Goal: Task Accomplishment & Management: Use online tool/utility

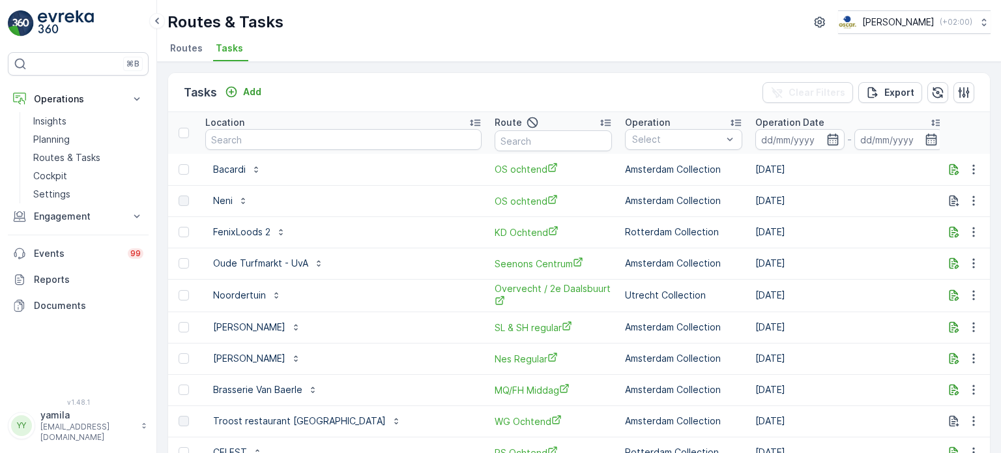
click at [89, 156] on p "Routes & Tasks" at bounding box center [66, 157] width 67 height 13
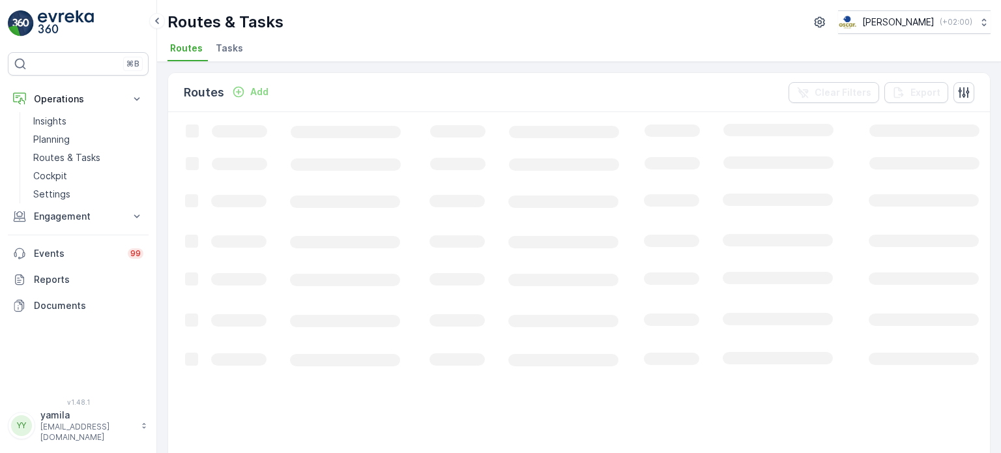
click at [225, 51] on span "Tasks" at bounding box center [229, 48] width 27 height 13
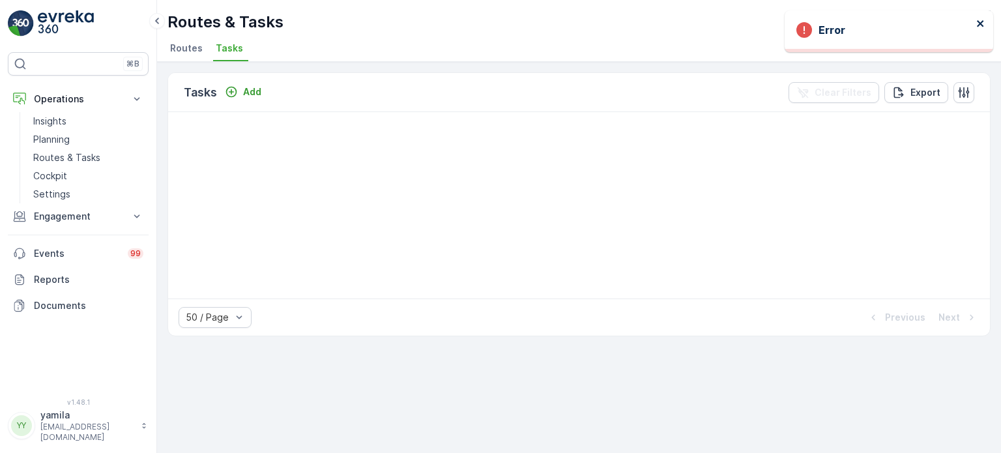
click at [979, 20] on icon "close" at bounding box center [981, 23] width 9 height 10
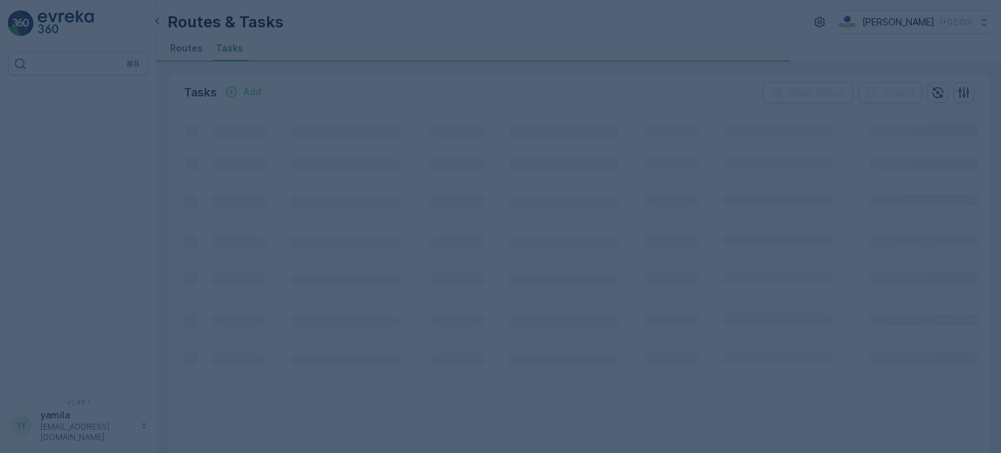
click at [234, 48] on div at bounding box center [500, 226] width 1001 height 453
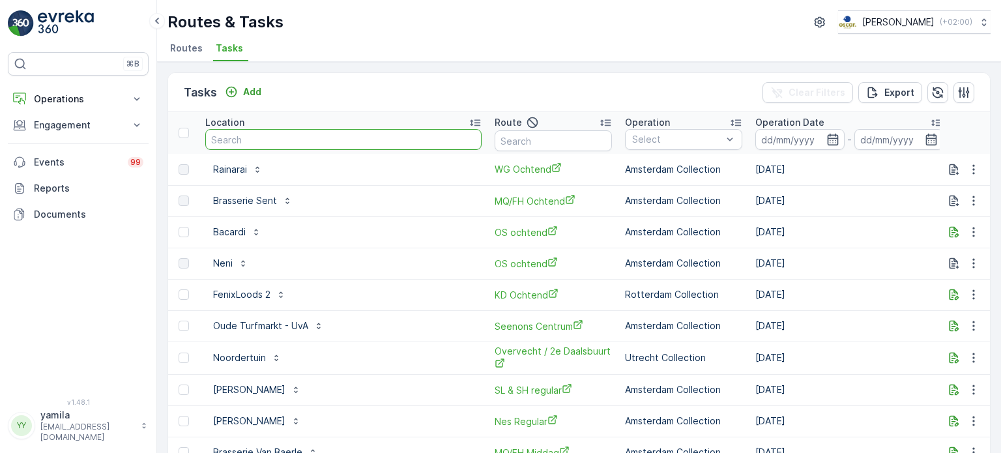
click at [244, 145] on input "text" at bounding box center [343, 139] width 276 height 21
click at [244, 145] on input "v" at bounding box center [343, 139] width 276 height 21
type input "van kerkwijk"
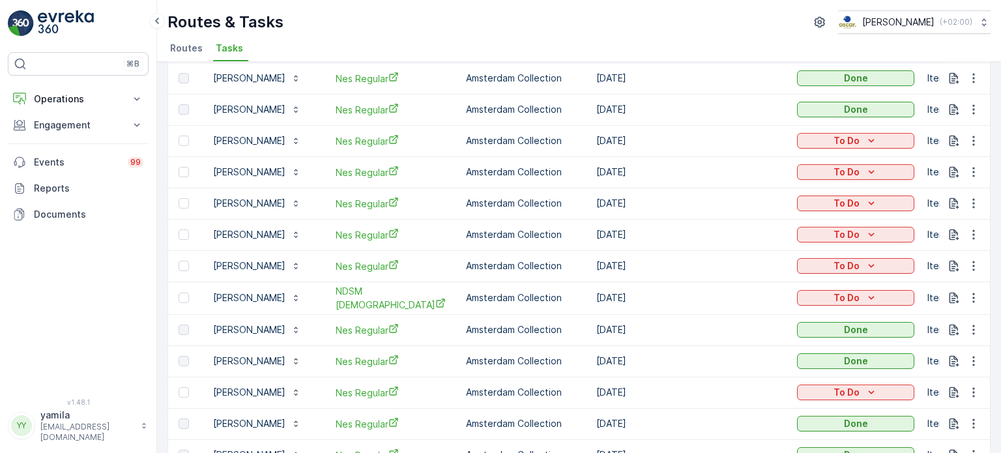
scroll to position [218, 0]
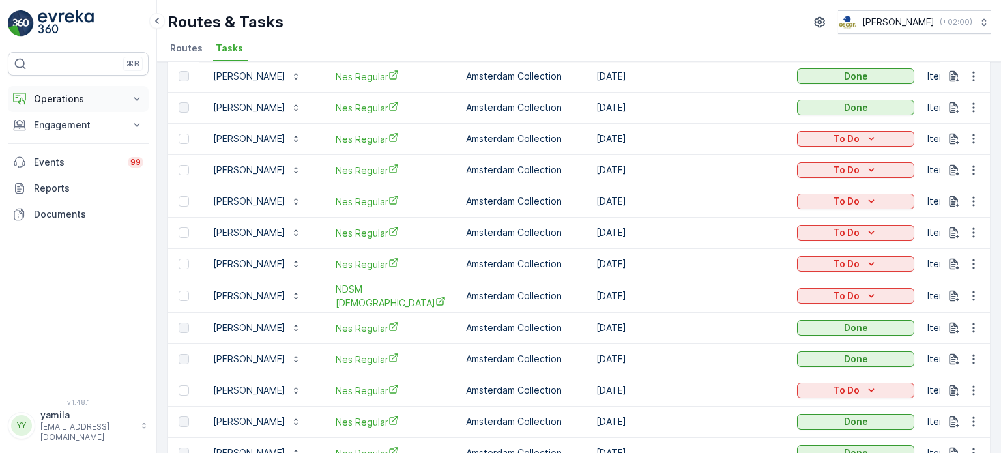
click at [68, 98] on p "Operations" at bounding box center [78, 99] width 89 height 13
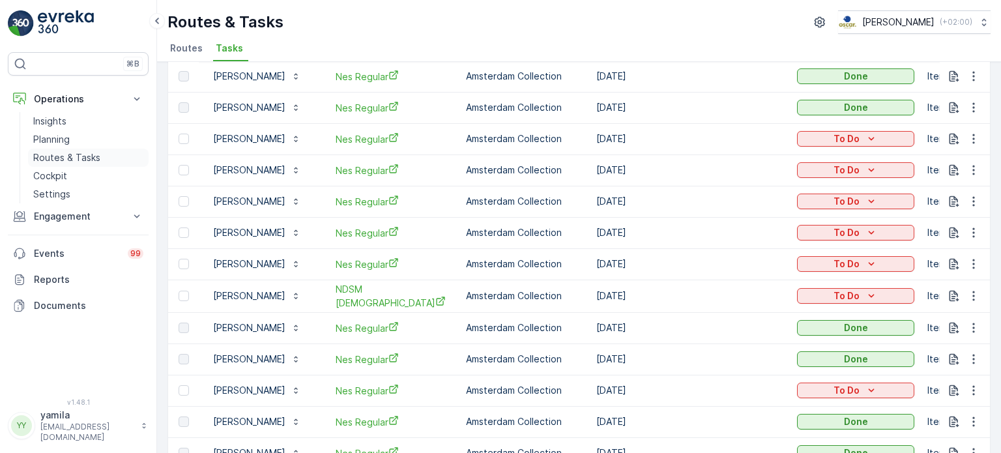
click at [79, 157] on p "Routes & Tasks" at bounding box center [66, 157] width 67 height 13
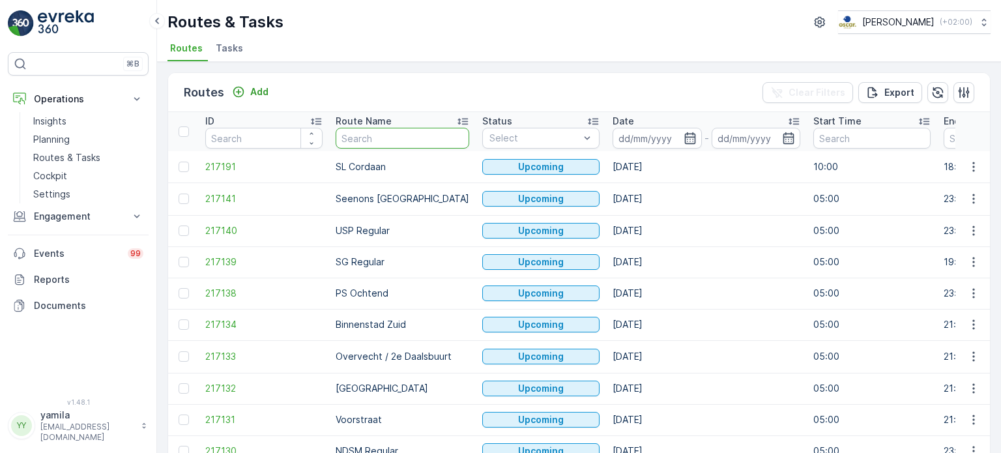
click at [370, 136] on input "text" at bounding box center [403, 138] width 134 height 21
type input "nes"
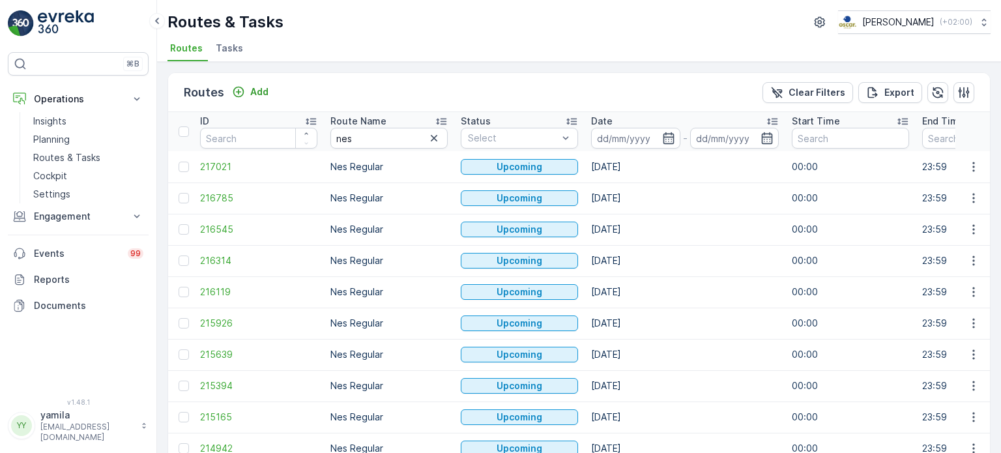
click at [611, 149] on th "Date -" at bounding box center [685, 131] width 201 height 39
click at [611, 141] on input at bounding box center [635, 138] width 89 height 21
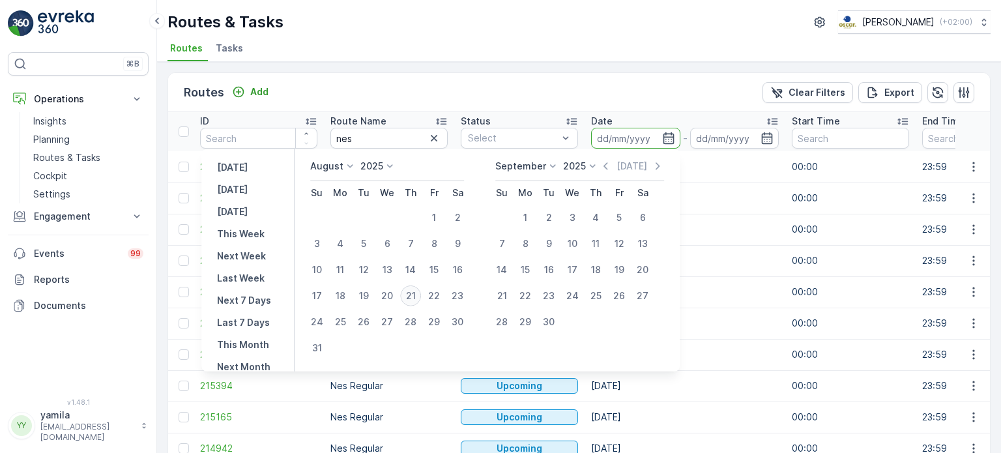
click at [413, 297] on div "21" at bounding box center [410, 296] width 21 height 21
type input "[DATE]"
click at [413, 297] on div "21" at bounding box center [410, 296] width 21 height 21
type input "[DATE]"
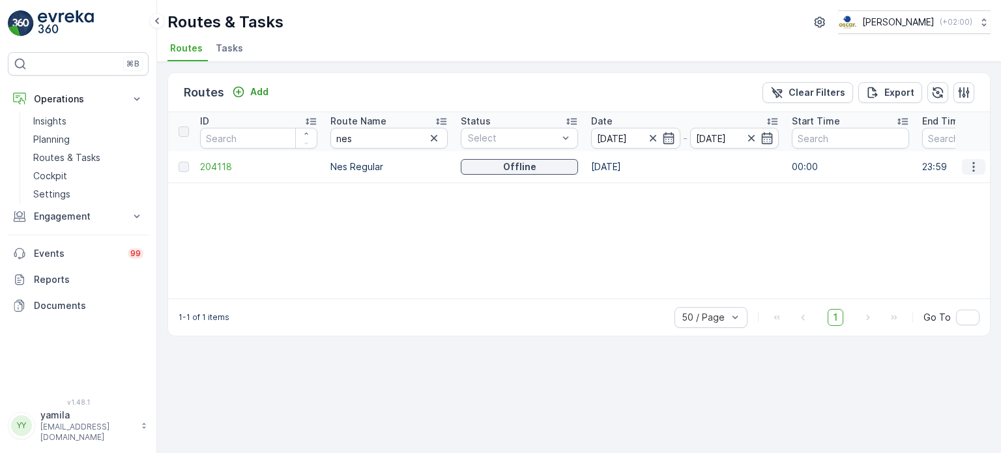
click at [965, 169] on button "button" at bounding box center [973, 167] width 23 height 16
click at [963, 181] on span "See More Details" at bounding box center [943, 185] width 76 height 13
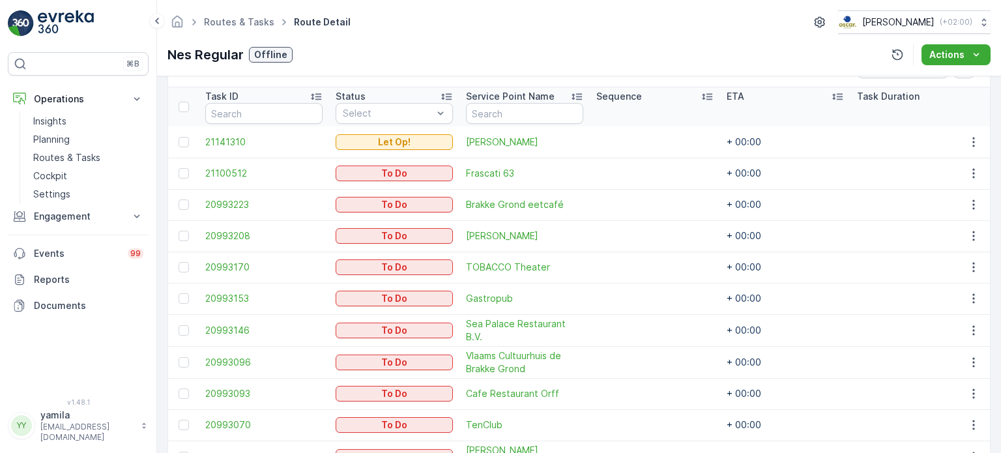
scroll to position [485, 0]
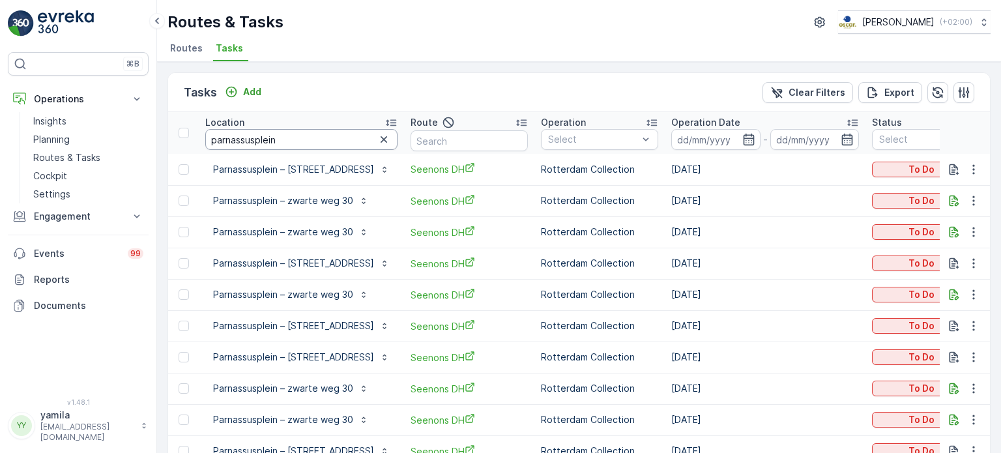
click at [250, 138] on input "parnassusplein" at bounding box center [301, 139] width 192 height 21
type input "proeflokaal"
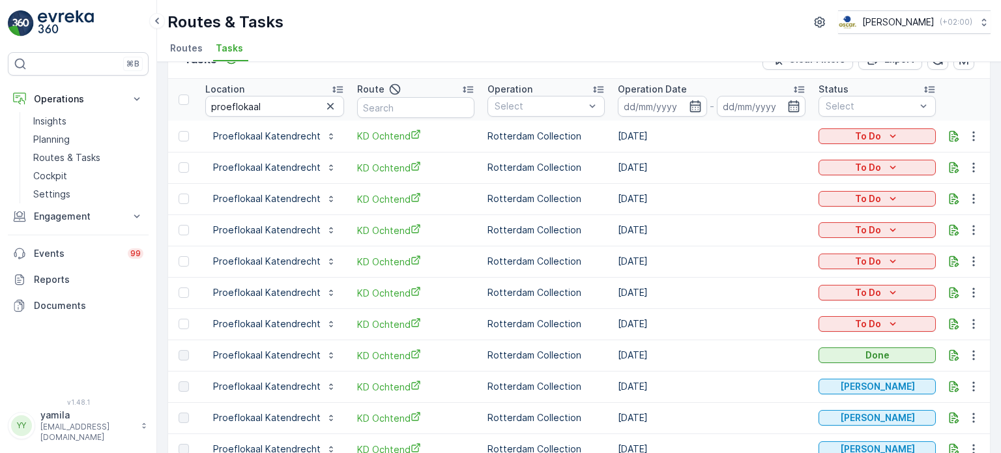
scroll to position [34, 0]
click at [975, 359] on icon "button" at bounding box center [973, 354] width 13 height 13
click at [933, 367] on span "See More Details" at bounding box center [958, 373] width 76 height 13
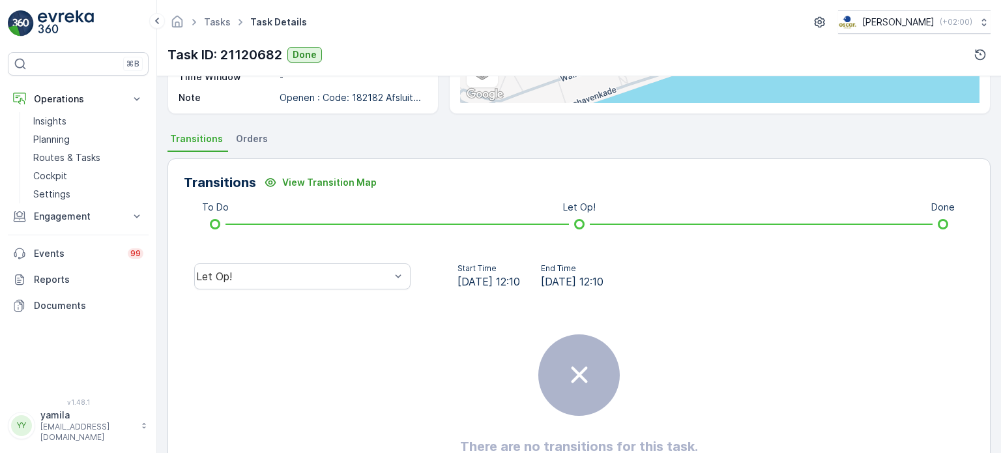
scroll to position [236, 0]
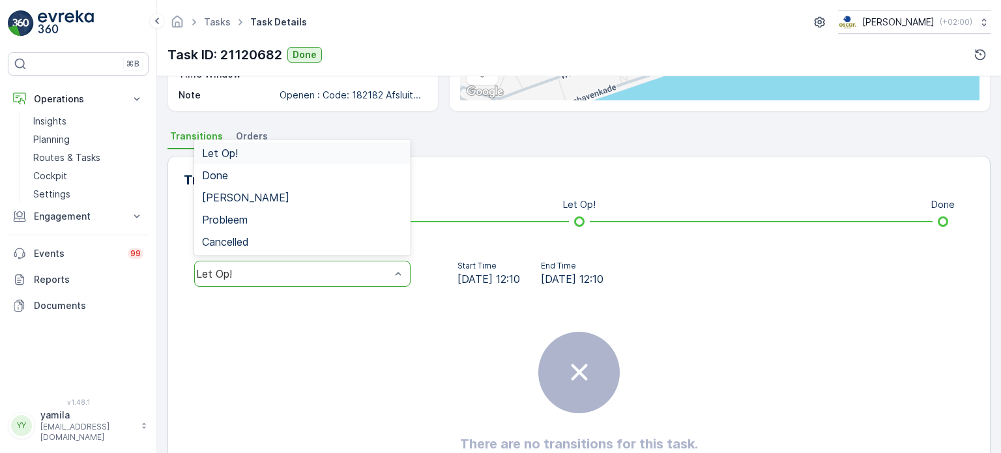
click at [258, 269] on div "Let Op!" at bounding box center [293, 274] width 194 height 12
click at [245, 172] on div "Done" at bounding box center [302, 175] width 201 height 12
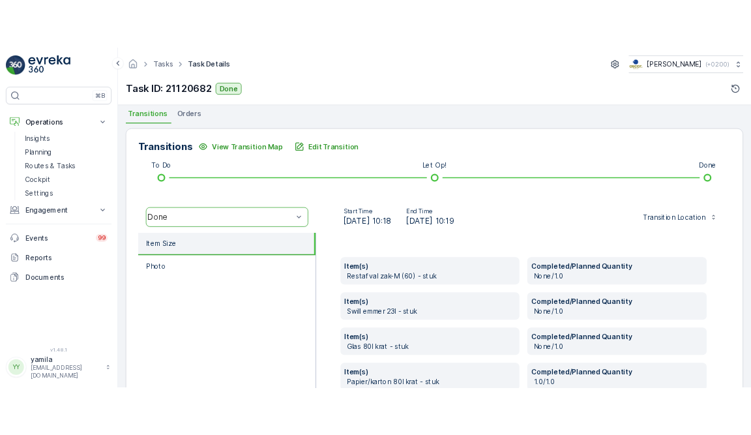
scroll to position [368, 0]
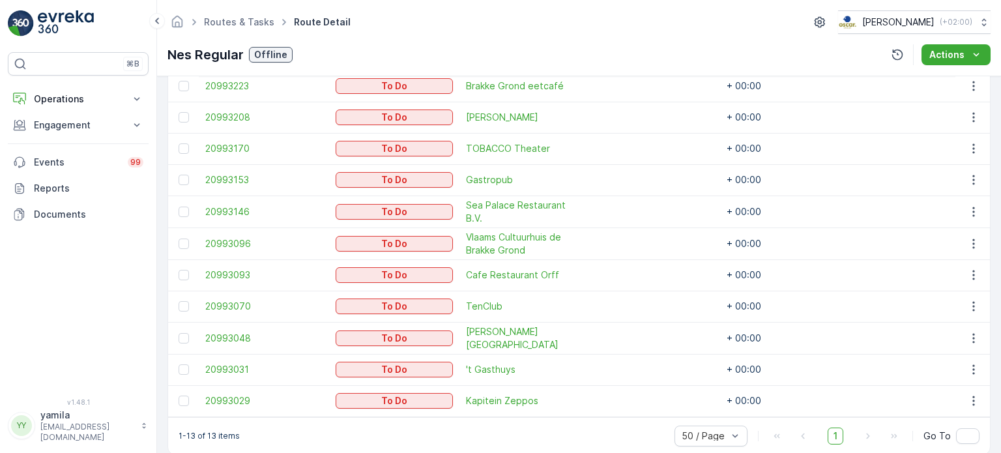
scroll to position [463, 0]
click at [70, 108] on button "Operations" at bounding box center [78, 99] width 141 height 26
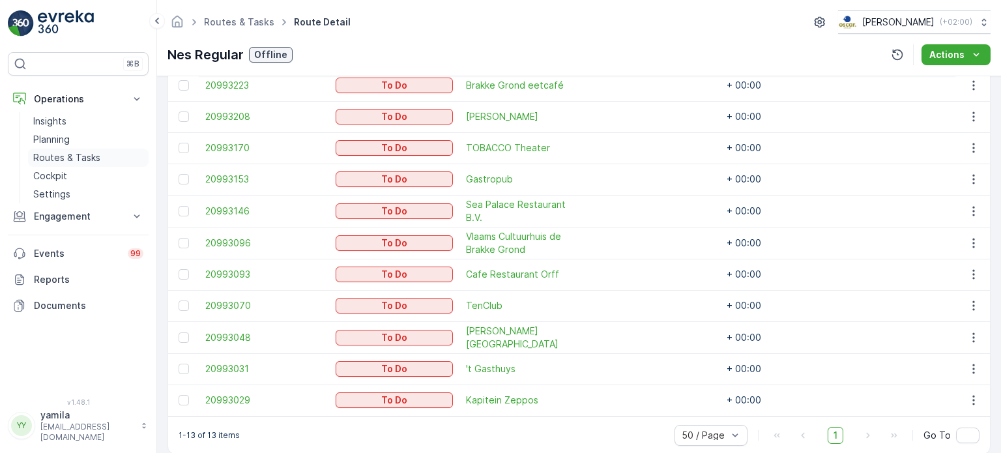
click at [68, 151] on p "Routes & Tasks" at bounding box center [66, 157] width 67 height 13
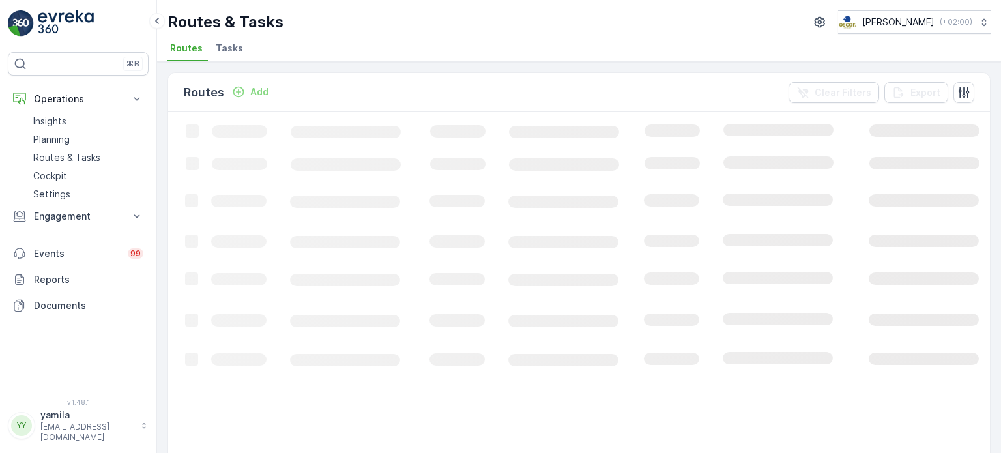
click at [233, 44] on span "Tasks" at bounding box center [229, 48] width 27 height 13
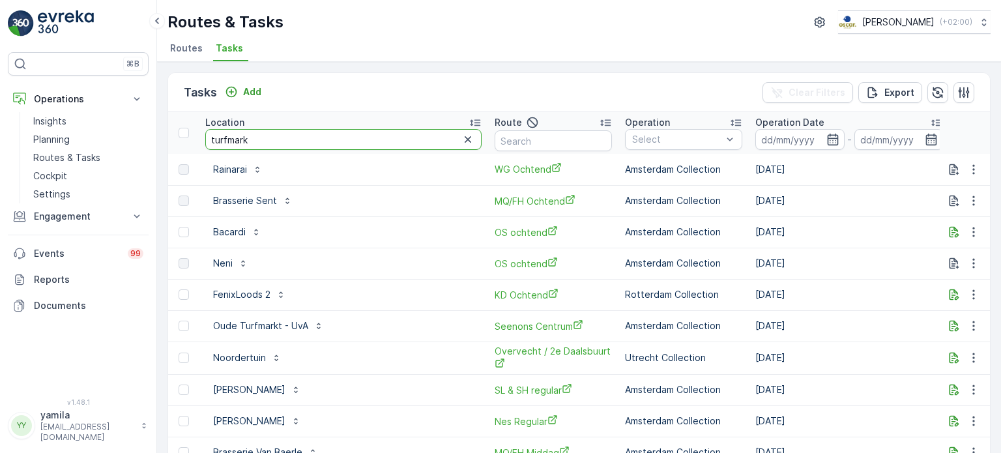
type input "turfmarkt"
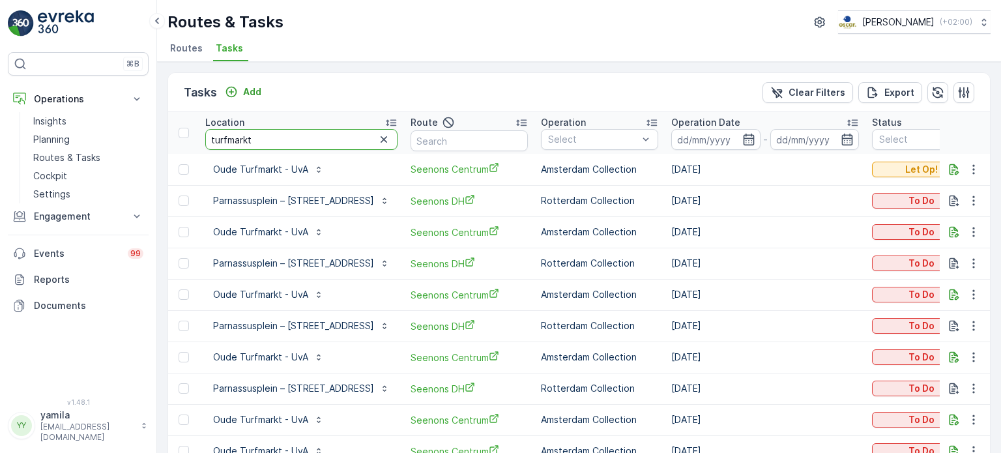
click at [241, 136] on input "turfmarkt" at bounding box center [301, 139] width 192 height 21
type input "schedeldoekshaven"
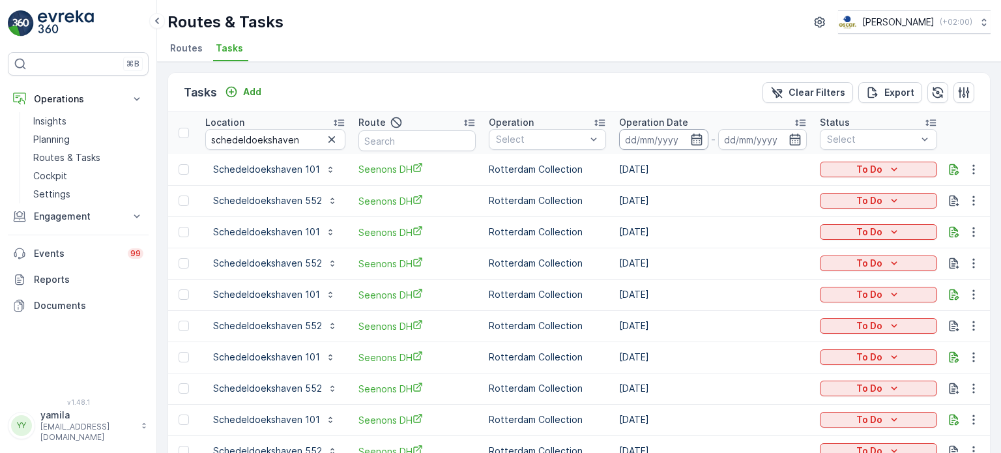
click at [643, 143] on input at bounding box center [663, 139] width 89 height 21
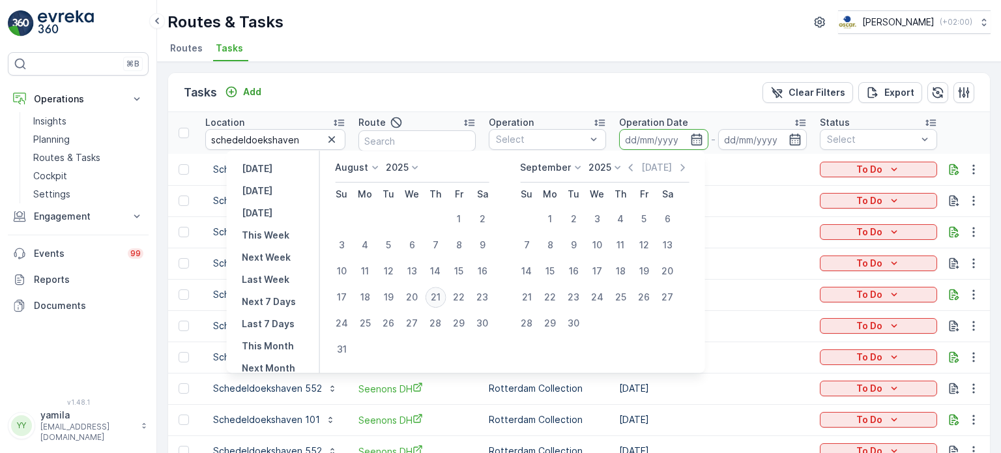
click at [446, 297] on div "21" at bounding box center [435, 297] width 21 height 21
type input "[DATE]"
click at [446, 297] on div "21" at bounding box center [435, 297] width 21 height 21
type input "[DATE]"
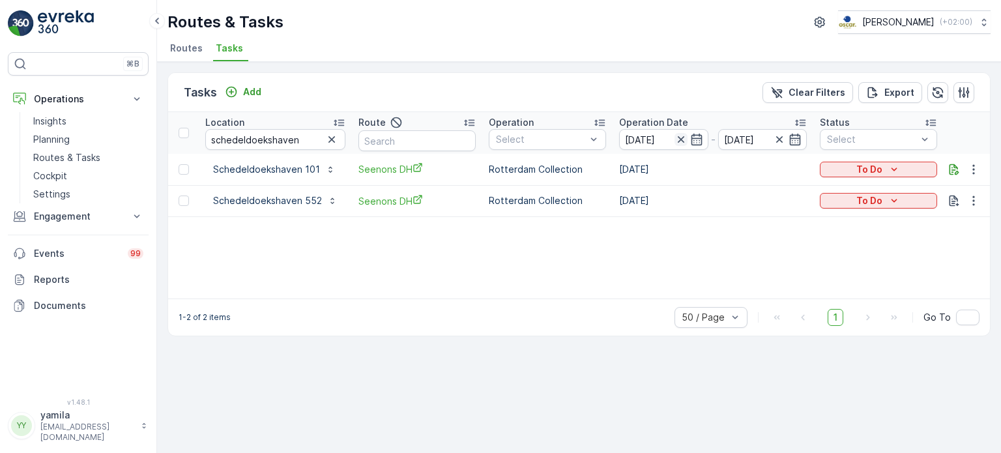
click at [681, 138] on icon "button" at bounding box center [681, 139] width 13 height 13
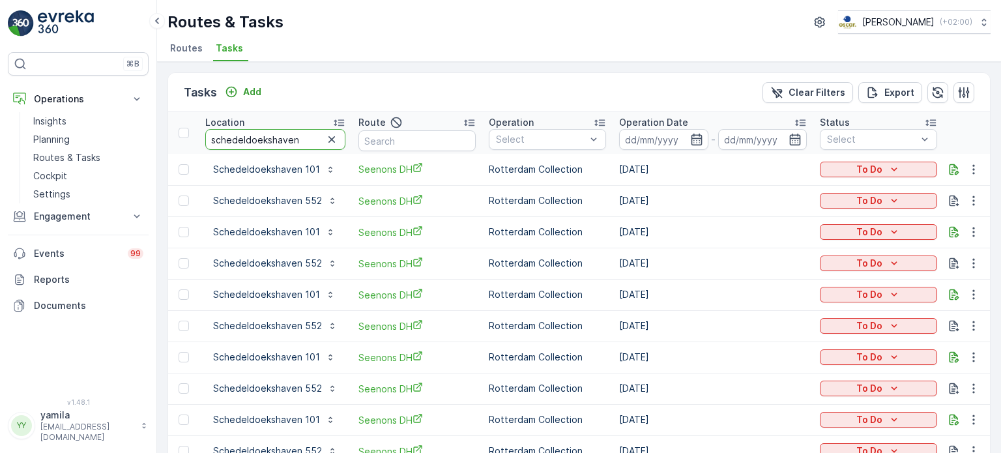
click at [301, 132] on input "schedeldoekshaven" at bounding box center [275, 139] width 140 height 21
type input "schedeldoekshaven 552"
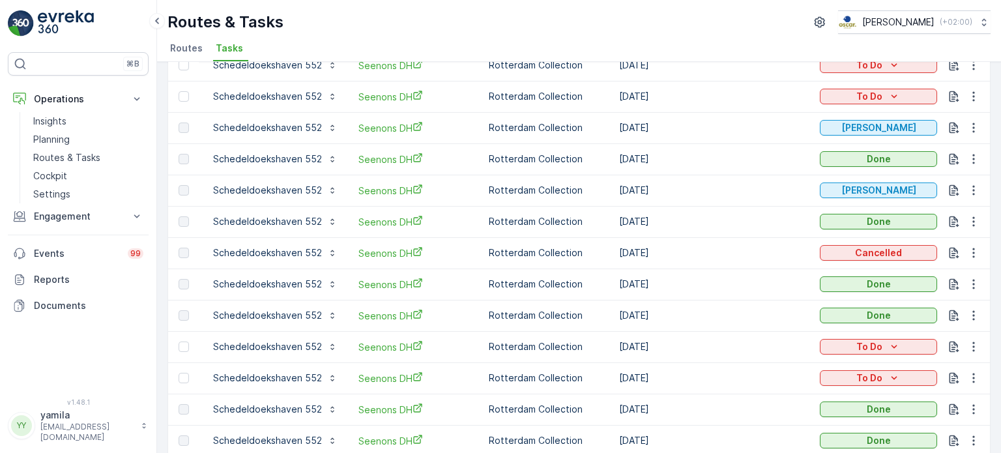
scroll to position [196, 0]
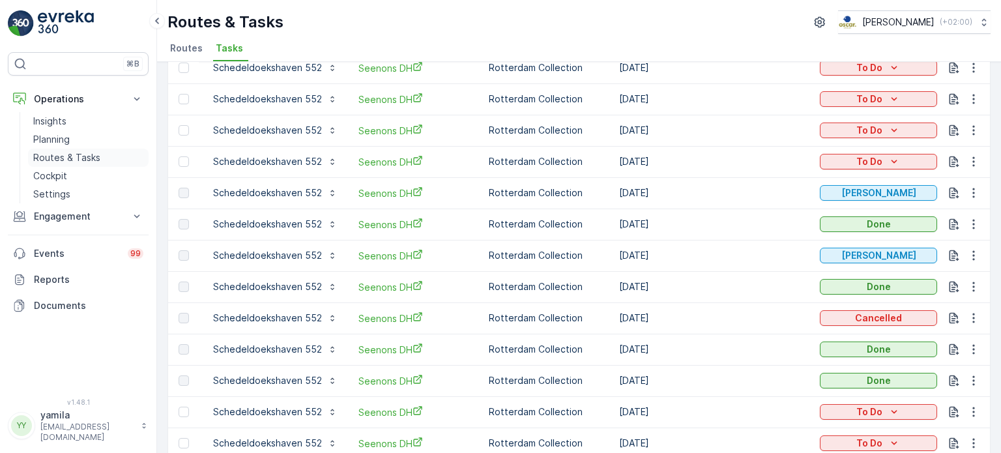
click at [94, 151] on p "Routes & Tasks" at bounding box center [66, 157] width 67 height 13
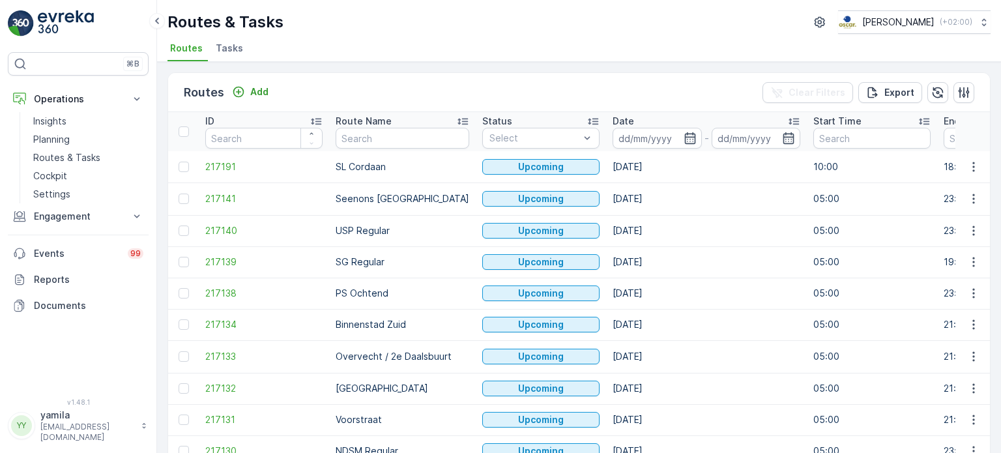
click at [243, 48] on li "Tasks" at bounding box center [230, 50] width 35 height 22
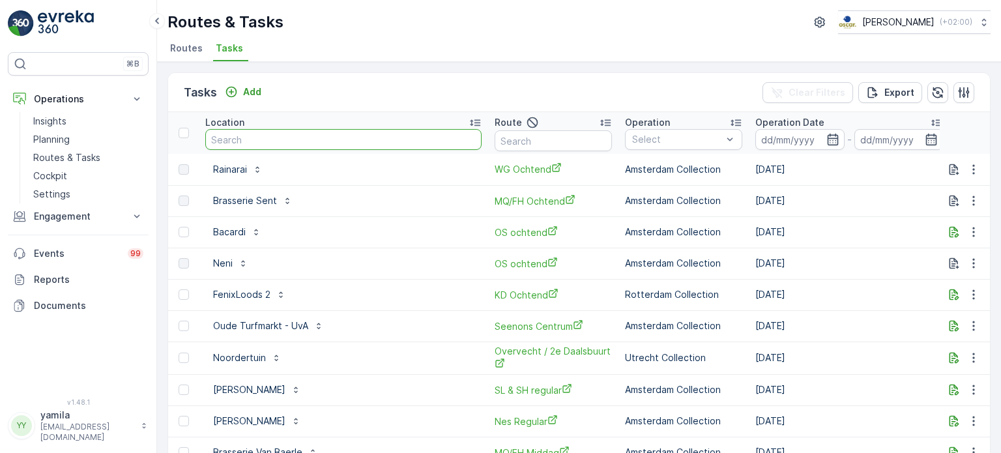
click at [251, 144] on input "text" at bounding box center [343, 139] width 276 height 21
type input "h"
type input "the garage"
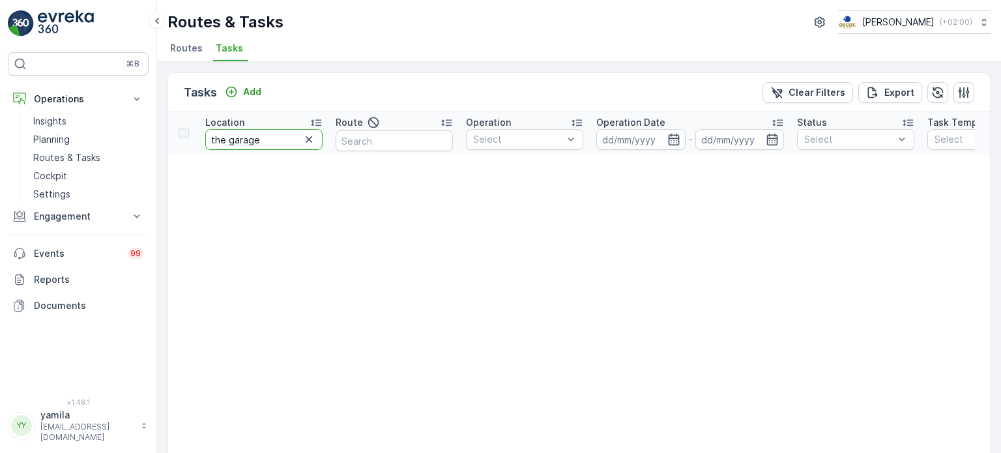
drag, startPoint x: 226, startPoint y: 139, endPoint x: 207, endPoint y: 138, distance: 18.3
click at [207, 138] on input "the garage" at bounding box center [263, 139] width 117 height 21
type input "garage"
click at [252, 134] on input "garage" at bounding box center [263, 139] width 117 height 21
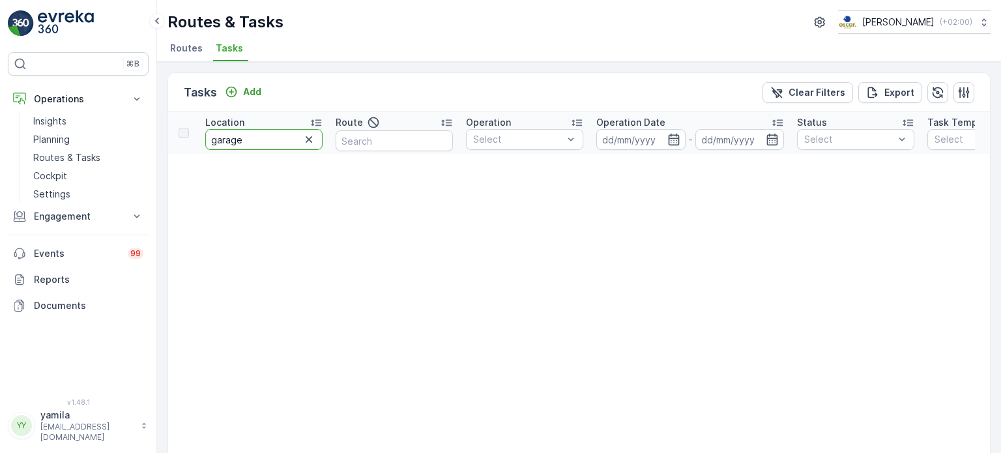
click at [252, 134] on input "garage" at bounding box center [263, 139] width 117 height 21
type input "brasserie"
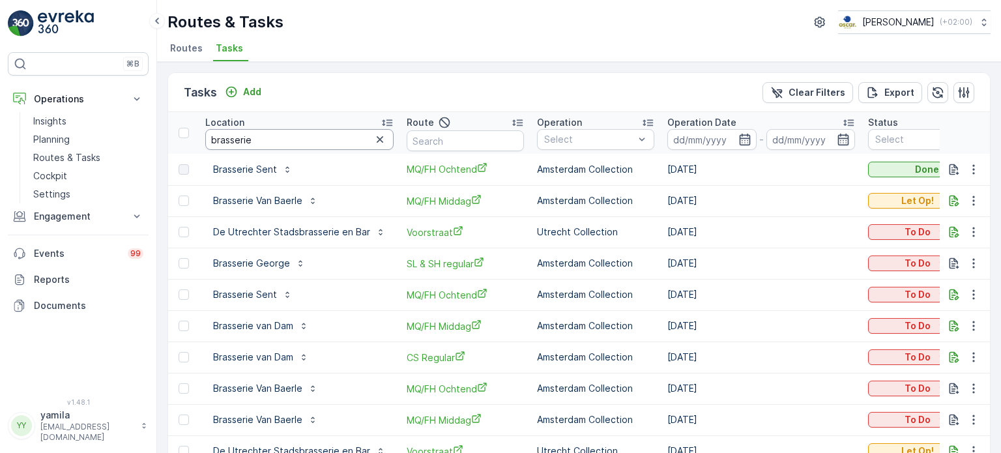
click at [252, 134] on input "brasserie" at bounding box center [299, 139] width 188 height 21
type input "brasserie van baerle"
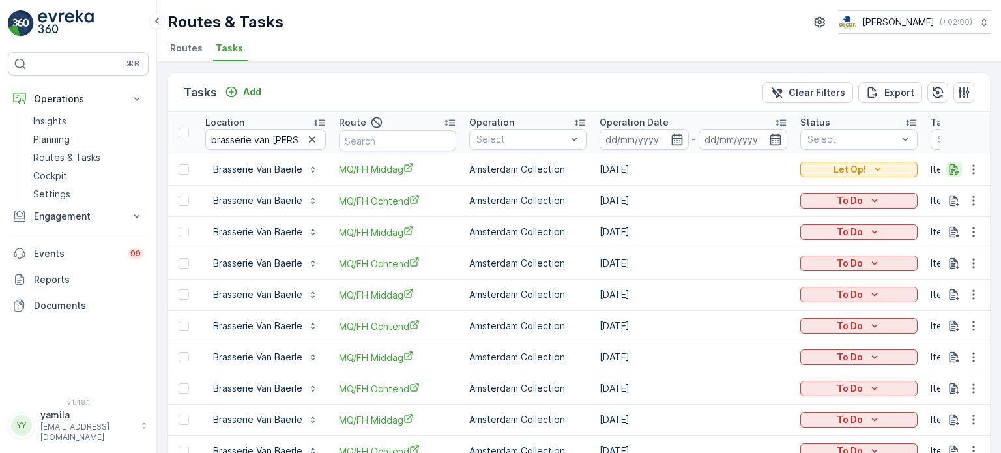
click at [954, 168] on icon "button" at bounding box center [954, 169] width 13 height 13
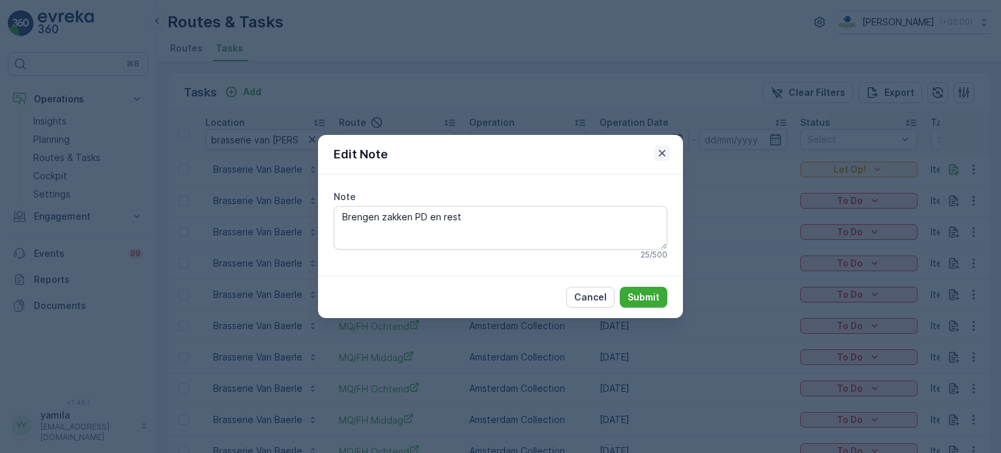
click at [669, 151] on button "button" at bounding box center [662, 153] width 16 height 16
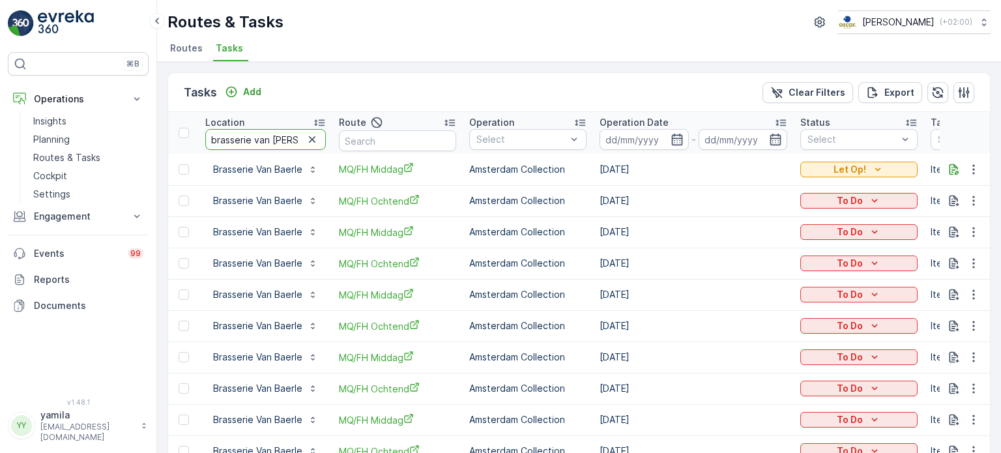
click at [272, 143] on input "brasserie van baerle" at bounding box center [265, 139] width 121 height 21
type input "qeet"
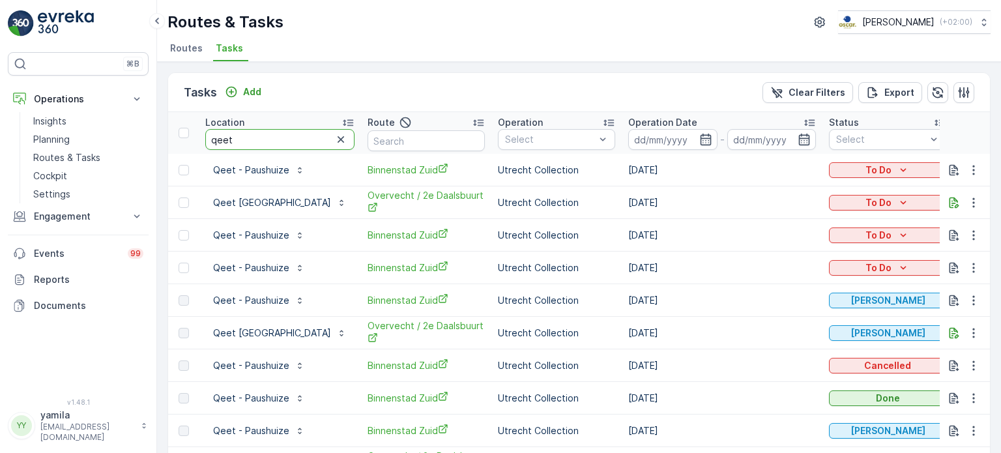
click at [256, 135] on input "qeet" at bounding box center [279, 139] width 149 height 21
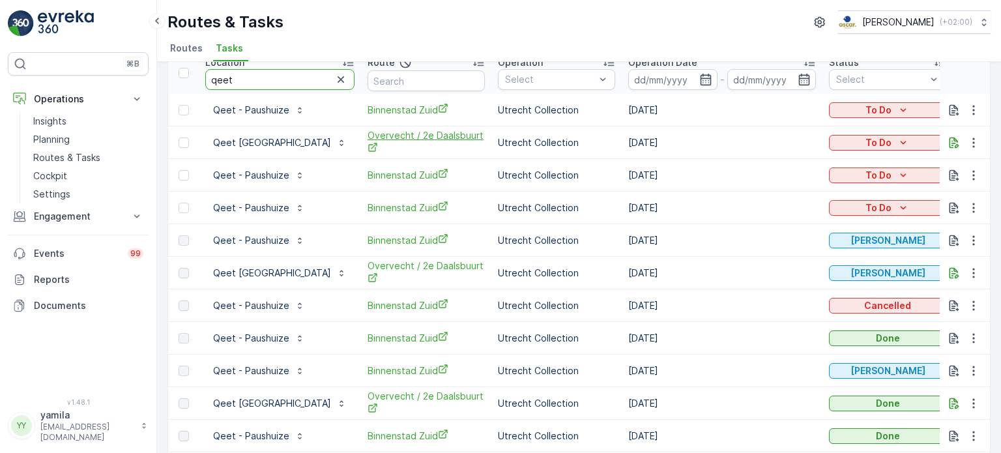
scroll to position [10, 0]
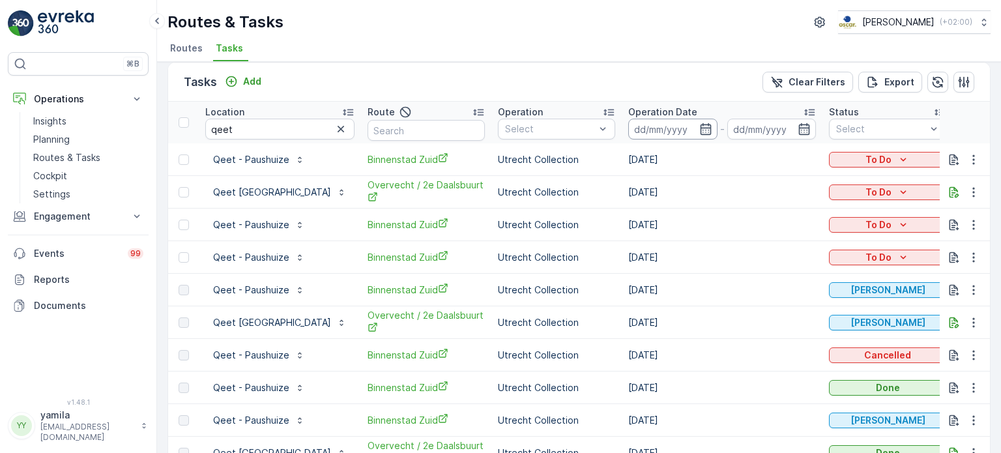
click at [628, 134] on input at bounding box center [672, 129] width 89 height 21
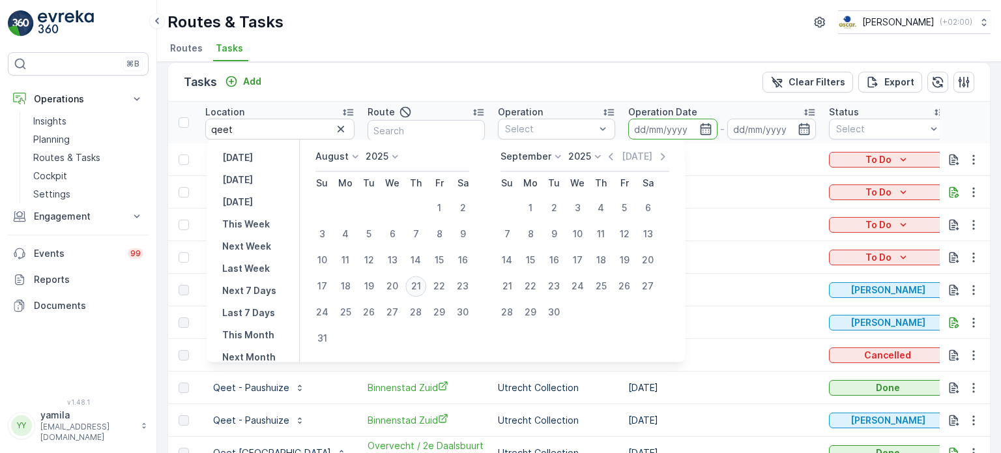
click at [413, 286] on div "21" at bounding box center [415, 286] width 21 height 21
type input "[DATE]"
click at [413, 286] on div "21" at bounding box center [415, 286] width 21 height 21
type input "[DATE]"
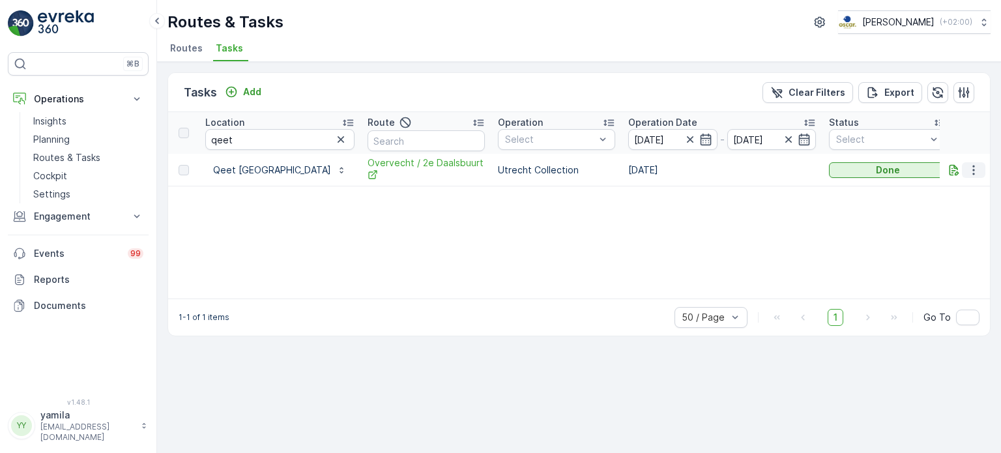
click at [973, 169] on icon "button" at bounding box center [974, 170] width 2 height 10
click at [939, 193] on span "See More Details" at bounding box center [958, 188] width 76 height 13
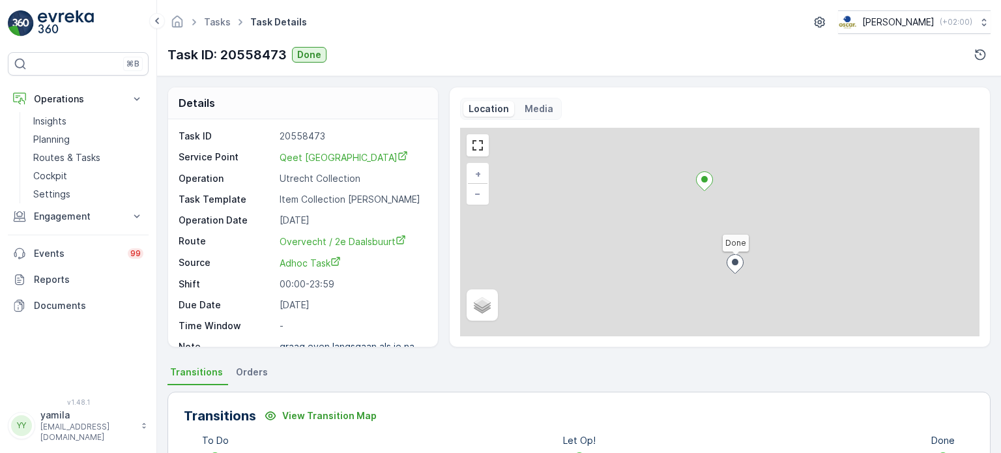
scroll to position [147, 0]
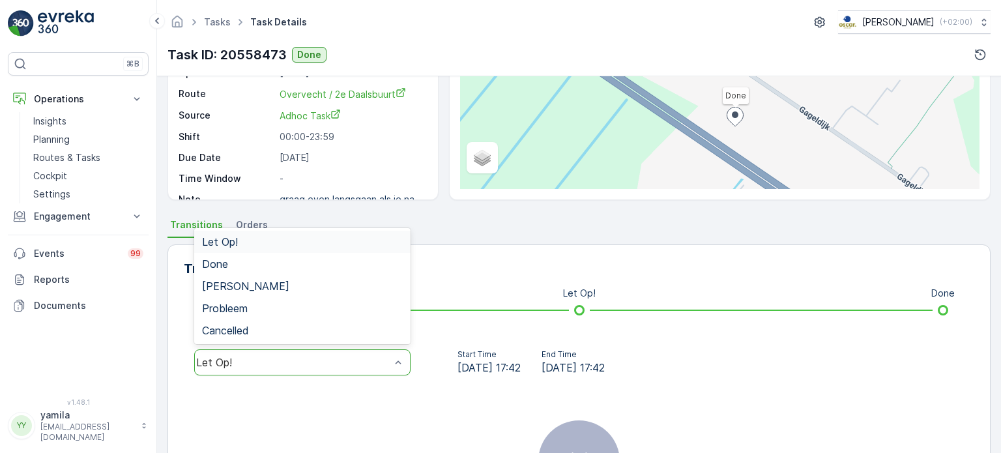
click at [324, 351] on div "Let Op!" at bounding box center [302, 362] width 216 height 26
click at [286, 259] on div "Done" at bounding box center [302, 264] width 201 height 12
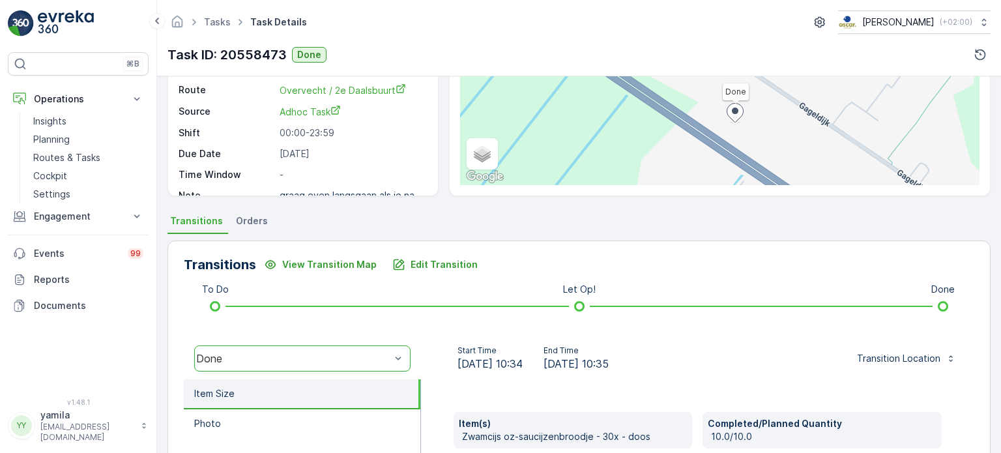
scroll to position [0, 0]
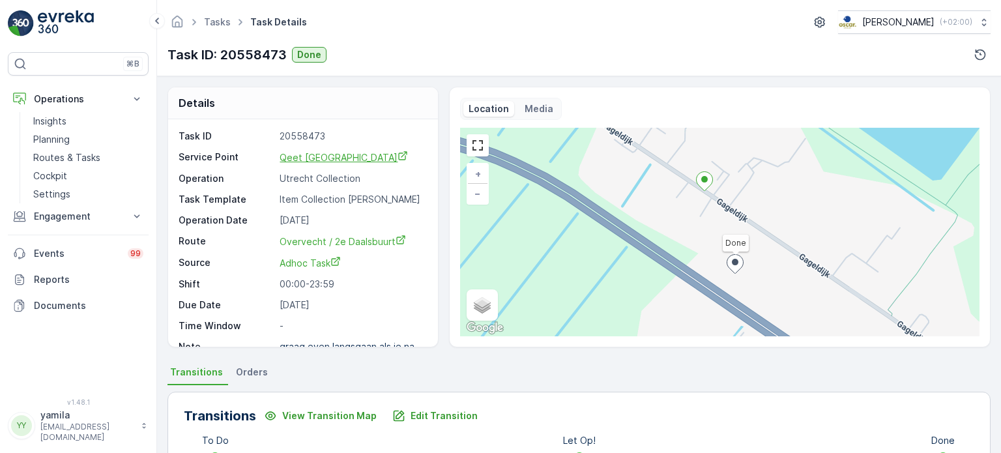
click at [300, 152] on span "Qeet [GEOGRAPHIC_DATA]" at bounding box center [344, 157] width 128 height 11
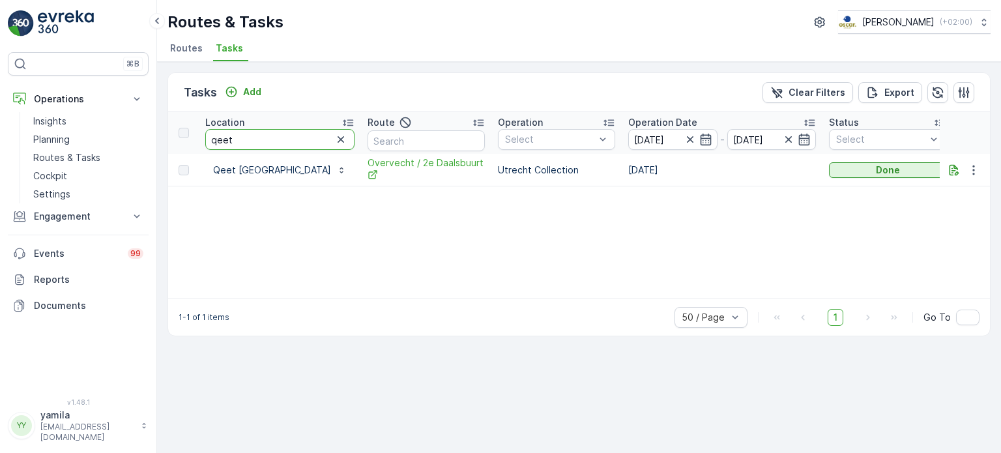
click at [263, 140] on input "qeet" at bounding box center [279, 139] width 149 height 21
type input "qeet"
click at [250, 134] on input "qeet" at bounding box center [279, 139] width 149 height 21
click at [59, 151] on p "Routes & Tasks" at bounding box center [66, 157] width 67 height 13
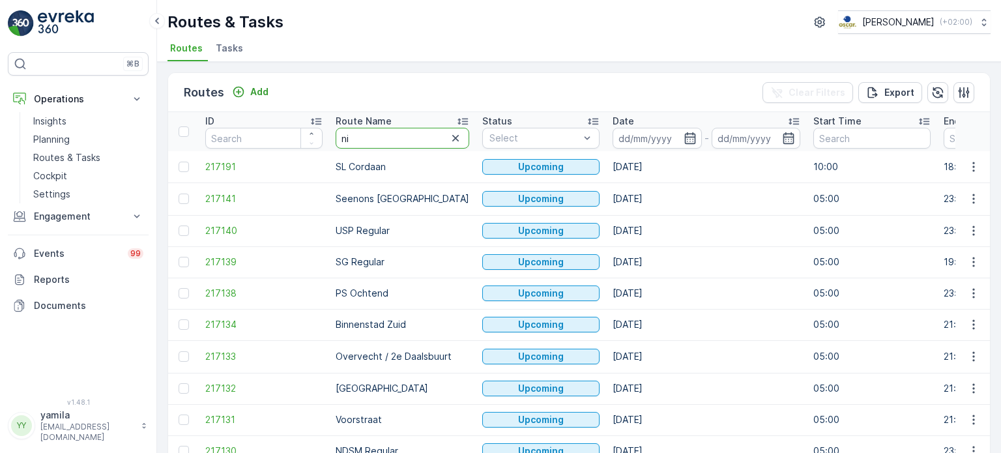
type input "n"
type input "binnenstad"
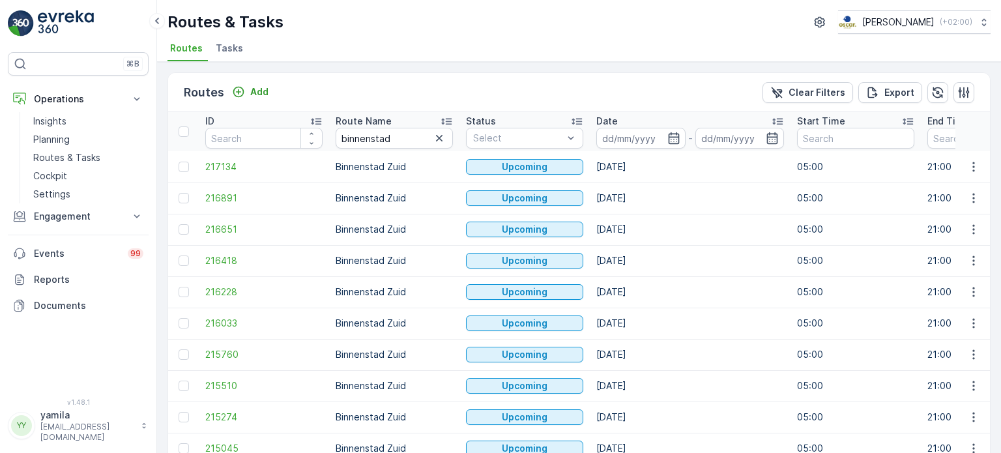
click at [621, 140] on input at bounding box center [640, 138] width 89 height 21
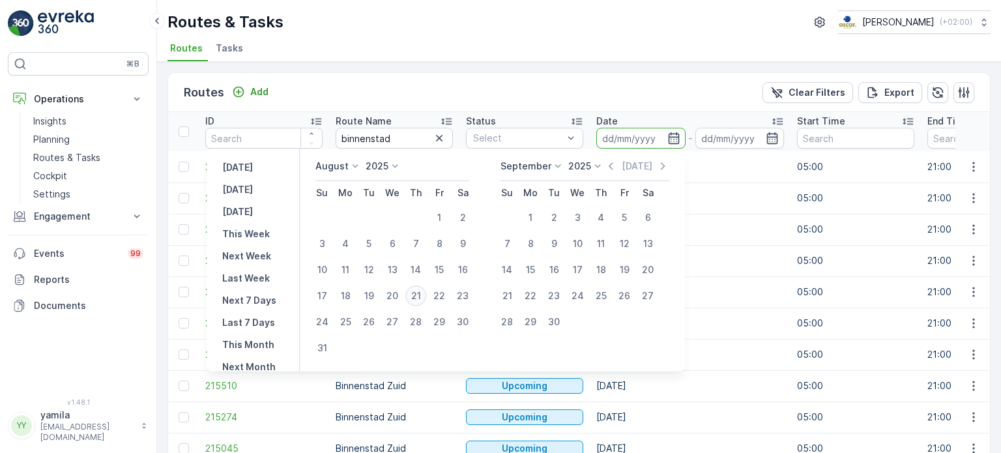
click at [417, 293] on div "21" at bounding box center [415, 296] width 21 height 21
type input "[DATE]"
click at [417, 293] on div "21" at bounding box center [415, 296] width 21 height 21
type input "[DATE]"
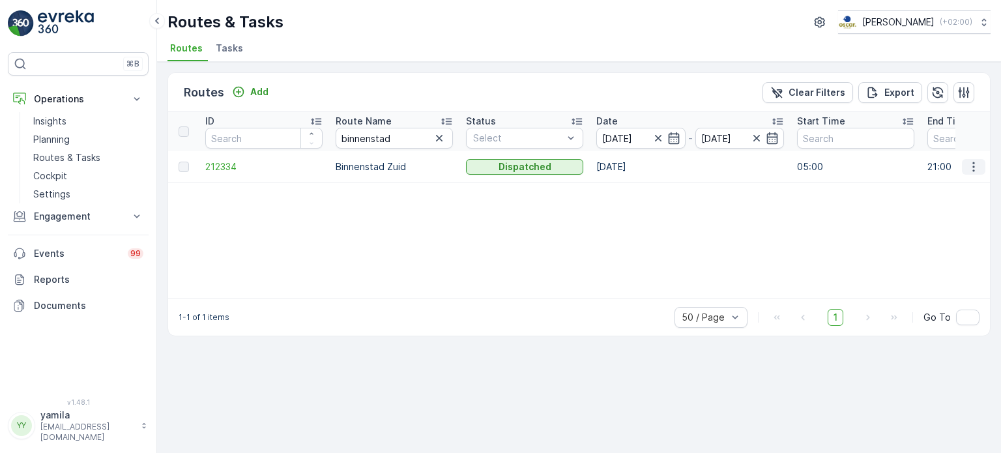
click at [982, 170] on button "button" at bounding box center [973, 167] width 23 height 16
click at [944, 188] on span "See More Details" at bounding box center [943, 185] width 76 height 13
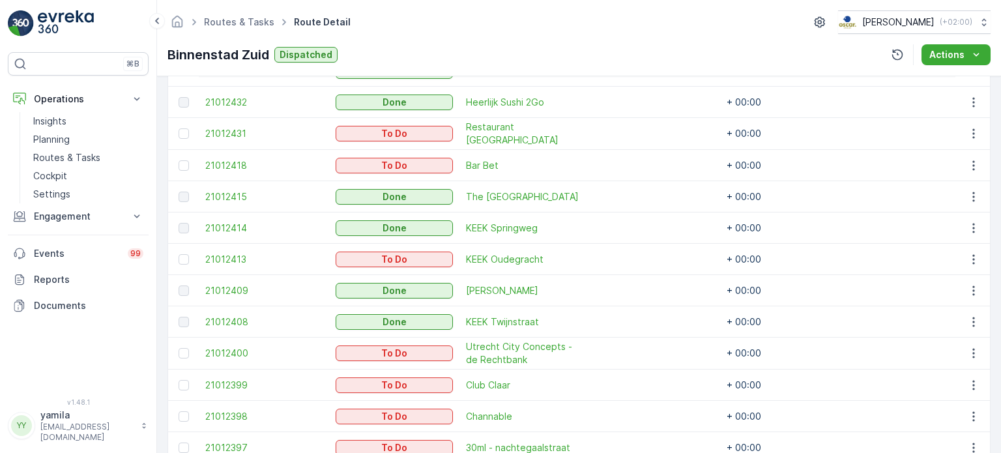
scroll to position [554, 0]
click at [967, 317] on icon "button" at bounding box center [973, 323] width 13 height 13
click at [928, 330] on span "See More Details" at bounding box center [958, 326] width 76 height 13
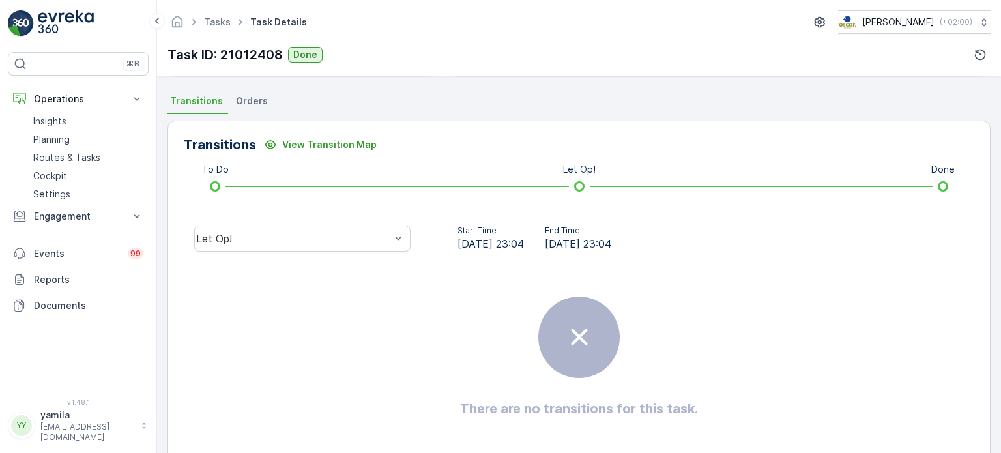
scroll to position [271, 0]
click at [347, 251] on div "Let Op!" at bounding box center [302, 239] width 237 height 42
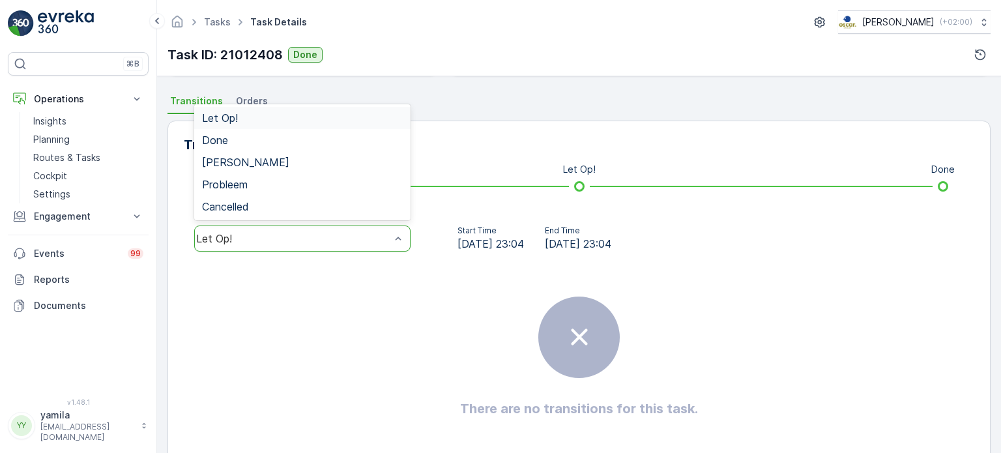
click at [347, 239] on div "Let Op!" at bounding box center [293, 239] width 194 height 12
click at [357, 145] on div "Done" at bounding box center [302, 140] width 216 height 22
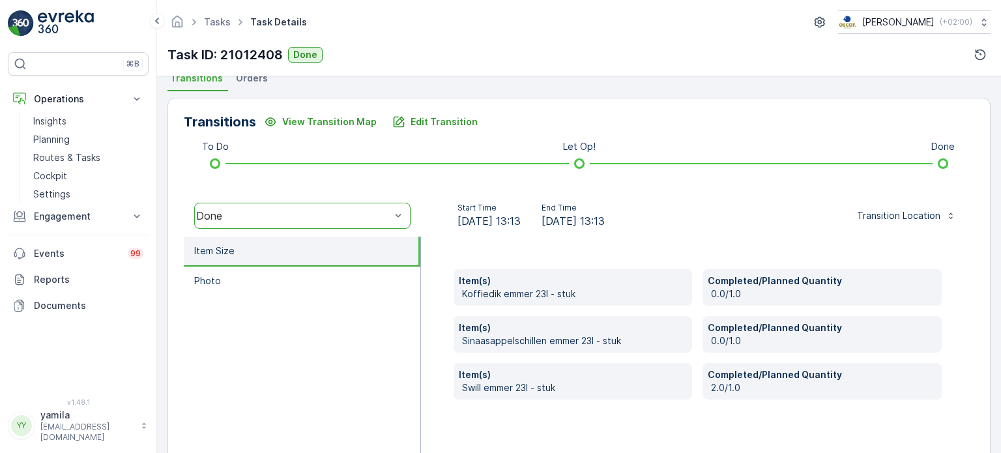
scroll to position [295, 0]
click at [438, 125] on p "Edit Transition" at bounding box center [444, 121] width 67 height 13
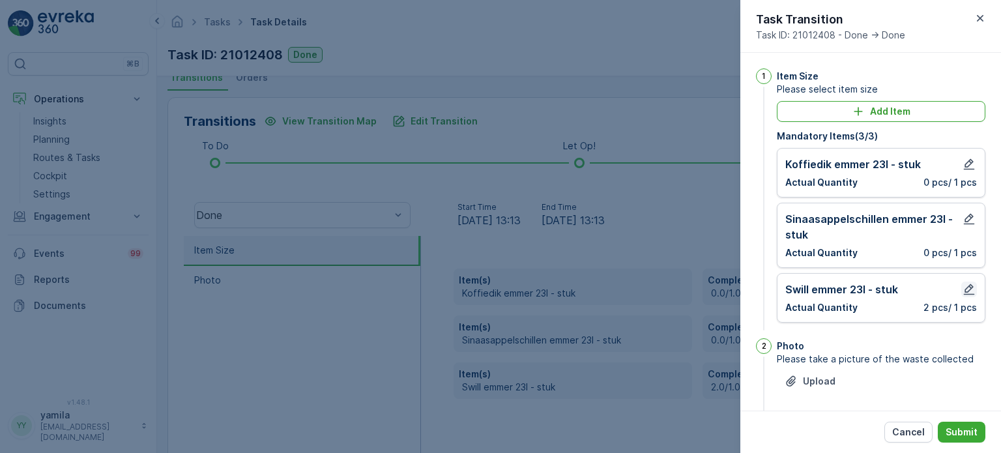
click at [964, 287] on icon "button" at bounding box center [969, 289] width 11 height 11
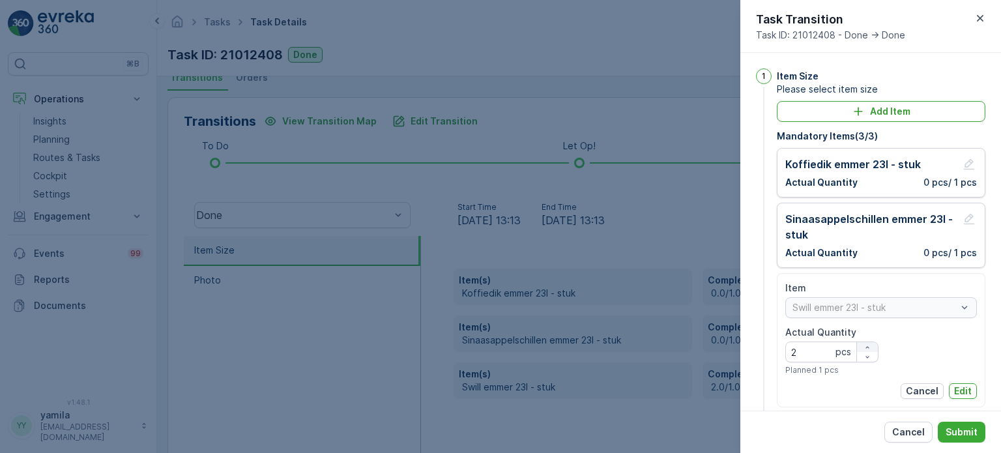
drag, startPoint x: 874, startPoint y: 340, endPoint x: 866, endPoint y: 344, distance: 9.6
click at [866, 344] on div "Actual Quantity 2 pcs Planned 1 pcs" at bounding box center [832, 351] width 93 height 50
click at [866, 344] on icon "button" at bounding box center [868, 348] width 8 height 8
type Quantity "4"
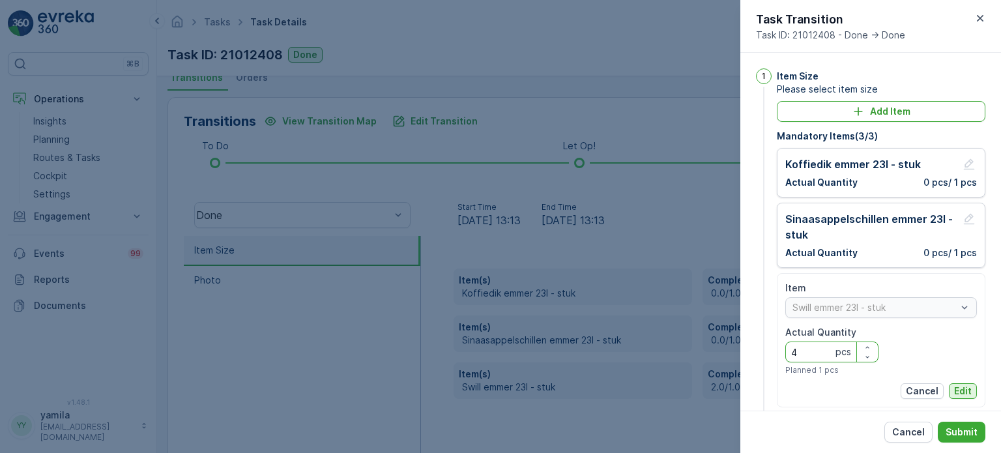
click at [964, 394] on p "Edit" at bounding box center [963, 391] width 18 height 13
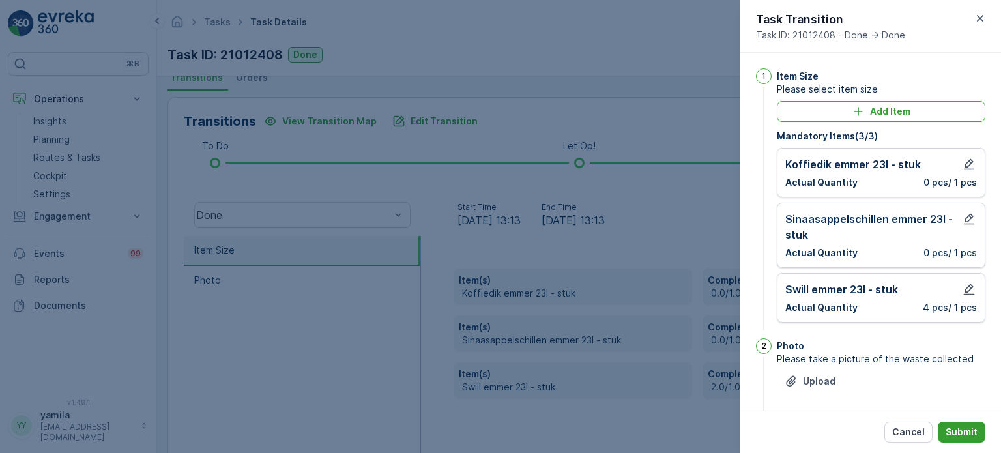
click at [962, 427] on p "Submit" at bounding box center [962, 432] width 32 height 13
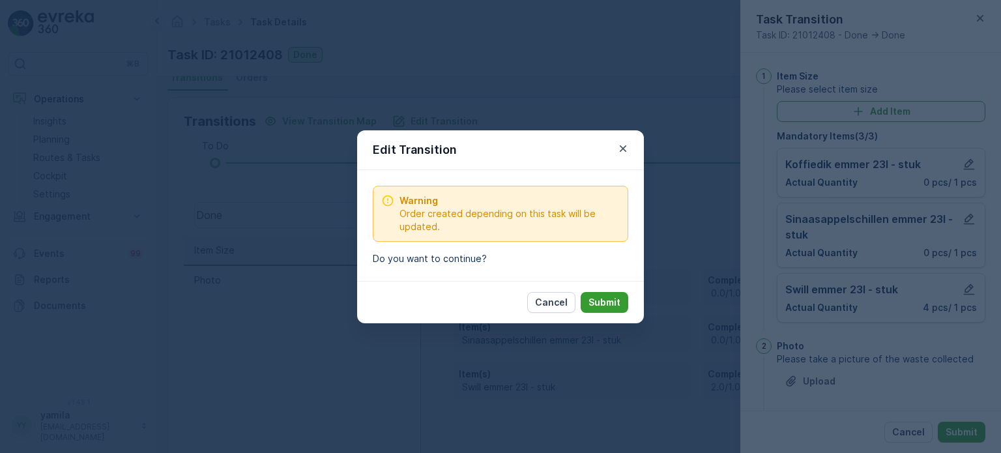
click at [586, 293] on button "Submit" at bounding box center [605, 302] width 48 height 21
